Goal: Task Accomplishment & Management: Use online tool/utility

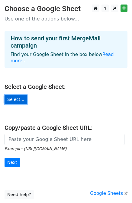
click at [13, 95] on link "Select..." at bounding box center [16, 99] width 23 height 9
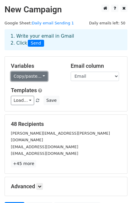
click at [38, 77] on link "Copy/paste..." at bounding box center [29, 76] width 37 height 9
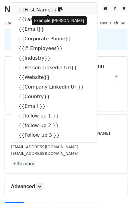
click at [31, 11] on link "{{First Name}}" at bounding box center [54, 10] width 86 height 10
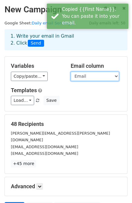
click at [102, 77] on select "First Name Last Name Email Corporate Phone # Employees Industry Person Linkedin…" at bounding box center [95, 76] width 48 height 9
click at [71, 72] on select "First Name Last Name Email Corporate Phone # Employees Industry Person Linkedin…" at bounding box center [95, 76] width 48 height 9
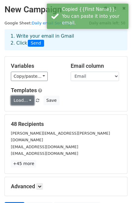
click at [28, 101] on link "Load..." at bounding box center [22, 100] width 23 height 9
click at [28, 115] on link "Temp 1" at bounding box center [35, 114] width 48 height 10
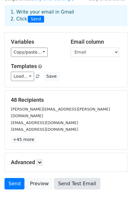
scroll to position [54, 0]
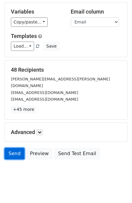
click at [14, 148] on link "Send" at bounding box center [15, 153] width 20 height 11
click at [6, 148] on link "Send" at bounding box center [15, 153] width 20 height 11
click at [12, 148] on link "Send" at bounding box center [15, 153] width 20 height 11
